Goal: Transaction & Acquisition: Obtain resource

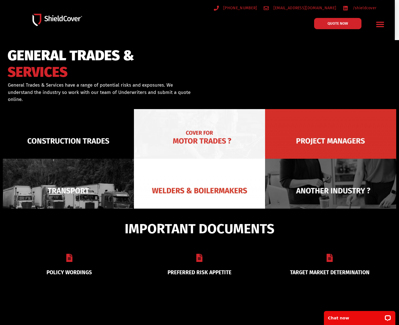
click at [167, 134] on img at bounding box center [199, 141] width 131 height 64
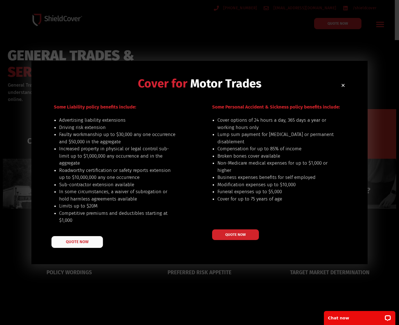
click at [73, 242] on span "QUOTE NOW" at bounding box center [77, 242] width 22 height 4
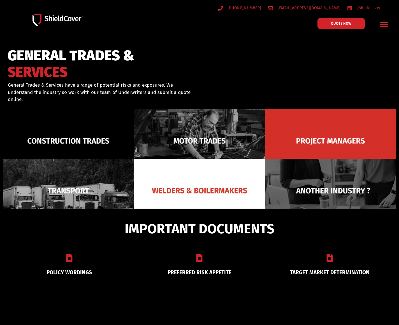
click at [185, 135] on img at bounding box center [199, 141] width 131 height 64
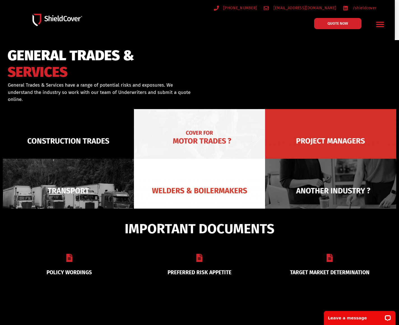
click at [185, 134] on img at bounding box center [199, 141] width 131 height 64
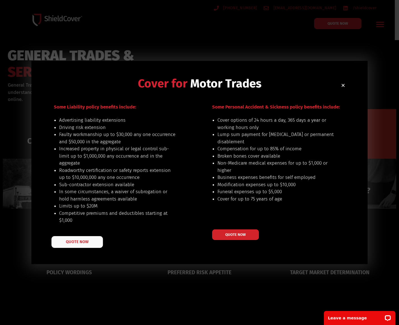
click at [72, 247] on link "QUOTE NOW" at bounding box center [78, 242] width 52 height 12
